Goal: Transaction & Acquisition: Download file/media

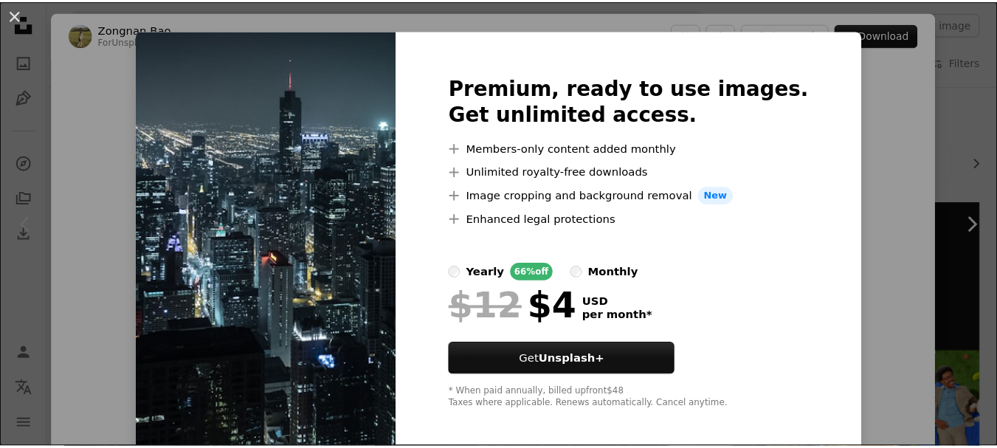
scroll to position [26, 0]
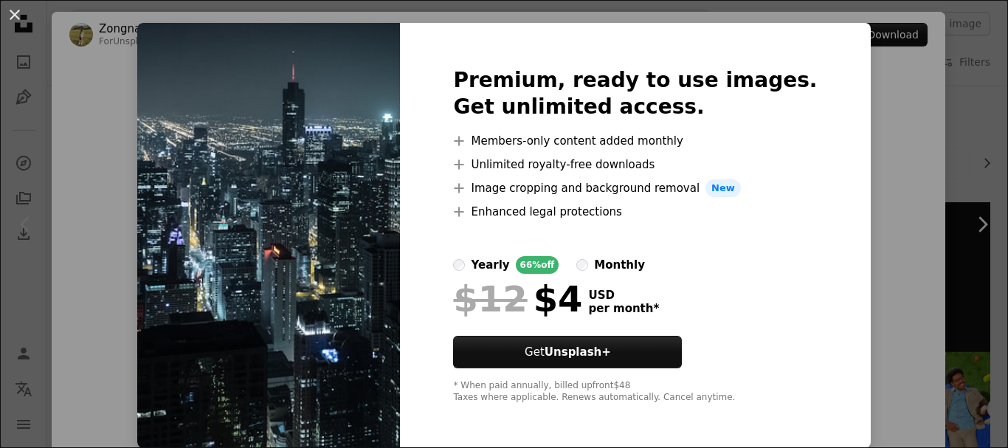
click at [925, 219] on div "An X shape Premium, ready to use images. Get unlimited access. A plus sign Memb…" at bounding box center [504, 224] width 1008 height 448
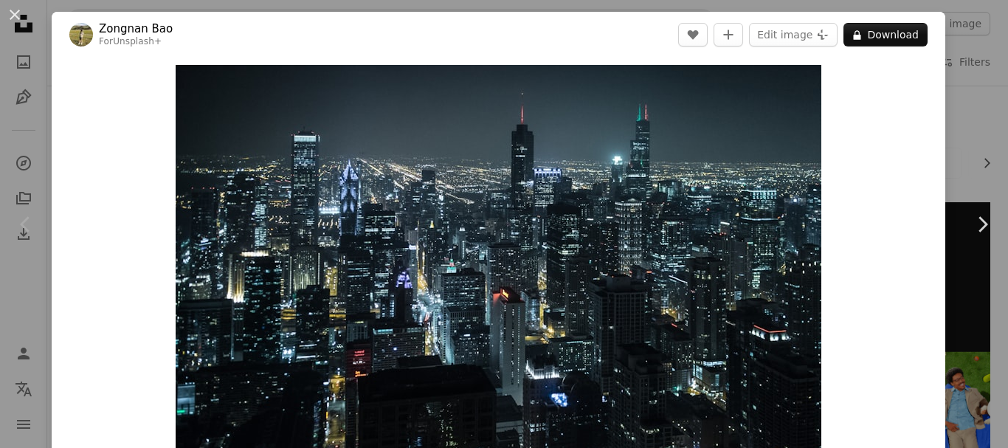
click at [970, 48] on div "An X shape Chevron left Chevron right Zongnan Bao For Unsplash+ A heart A plus …" at bounding box center [504, 224] width 1008 height 448
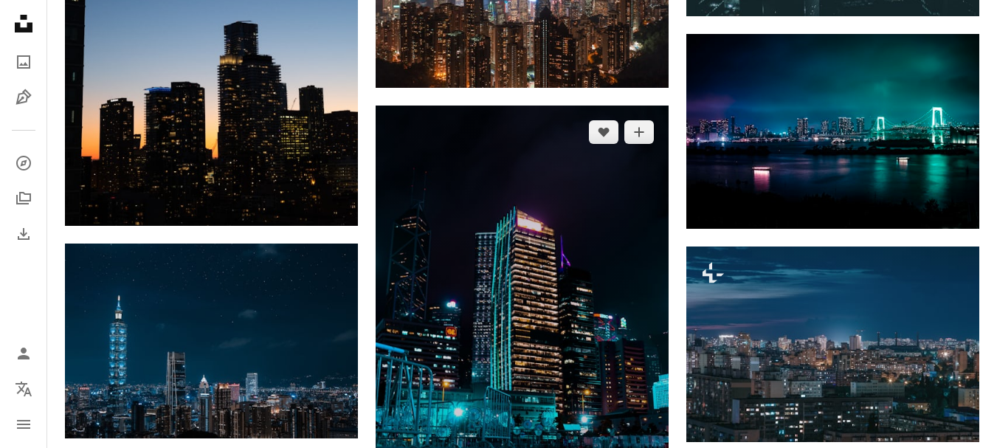
scroll to position [1697, 0]
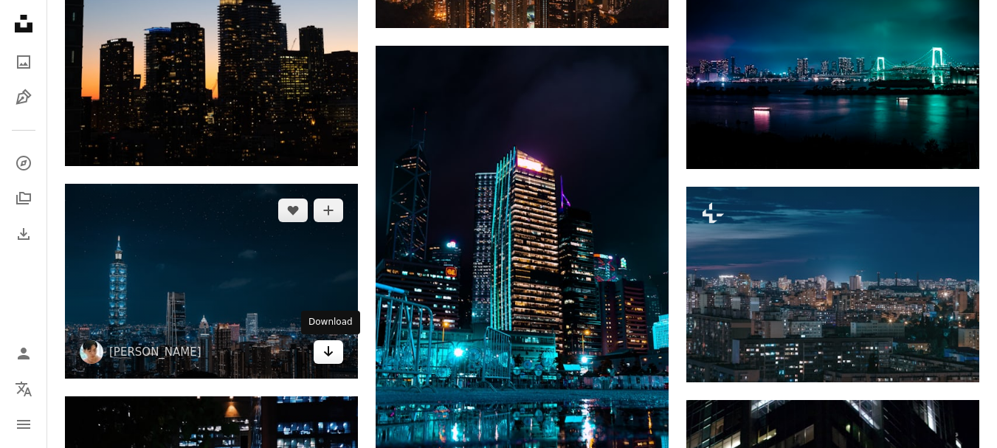
click at [335, 353] on link "Arrow pointing down" at bounding box center [329, 352] width 30 height 24
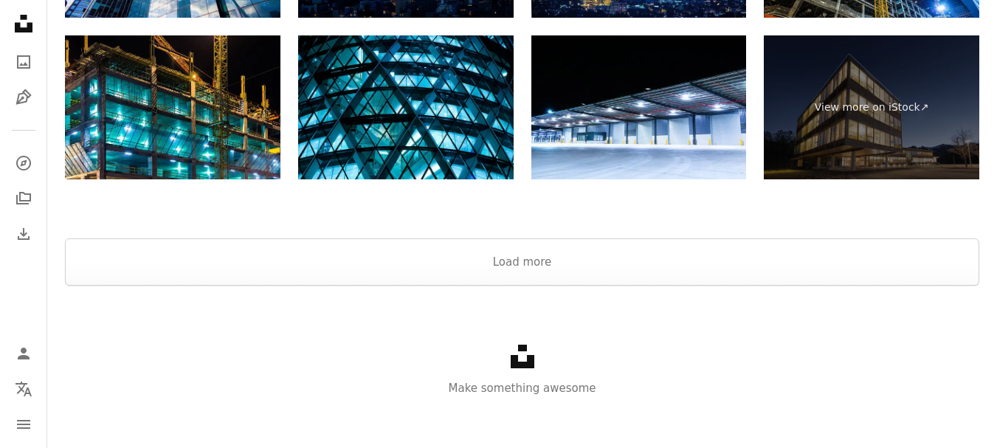
scroll to position [2740, 0]
